Goal: Task Accomplishment & Management: Use online tool/utility

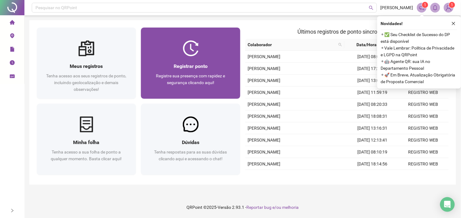
click at [205, 53] on div at bounding box center [190, 48] width 99 height 16
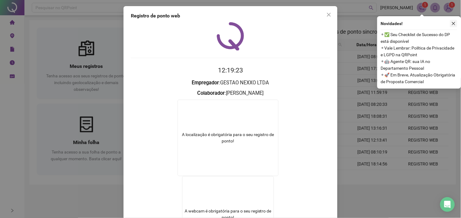
click at [453, 24] on icon "close" at bounding box center [453, 23] width 3 height 3
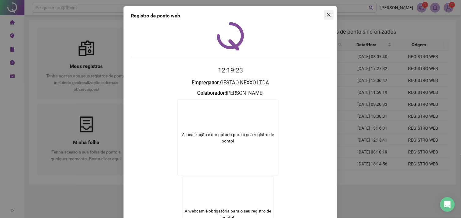
click at [326, 13] on icon "close" at bounding box center [328, 14] width 5 height 5
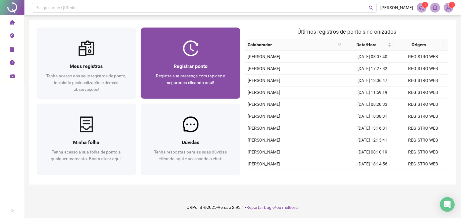
click at [225, 71] on div "Registrar ponto Registre sua presença com rapidez e segurança clicando aqui!" at bounding box center [190, 77] width 85 height 30
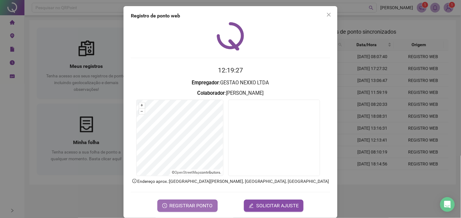
click at [201, 203] on span "REGISTRAR PONTO" at bounding box center [191, 205] width 43 height 7
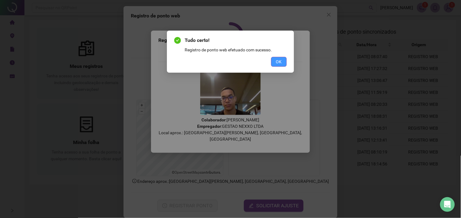
click at [283, 61] on button "OK" at bounding box center [279, 62] width 16 height 10
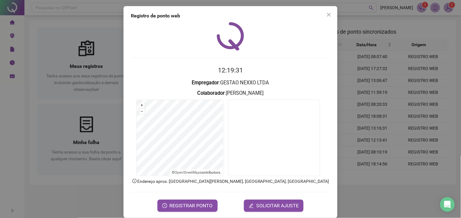
click at [328, 20] on div "Registro de ponto web 12:19:31 Empregador : GESTAO NEXXO LTDA Colaborador : DOU…" at bounding box center [230, 112] width 214 height 212
click at [326, 16] on icon "close" at bounding box center [328, 14] width 5 height 5
